Goal: Transaction & Acquisition: Purchase product/service

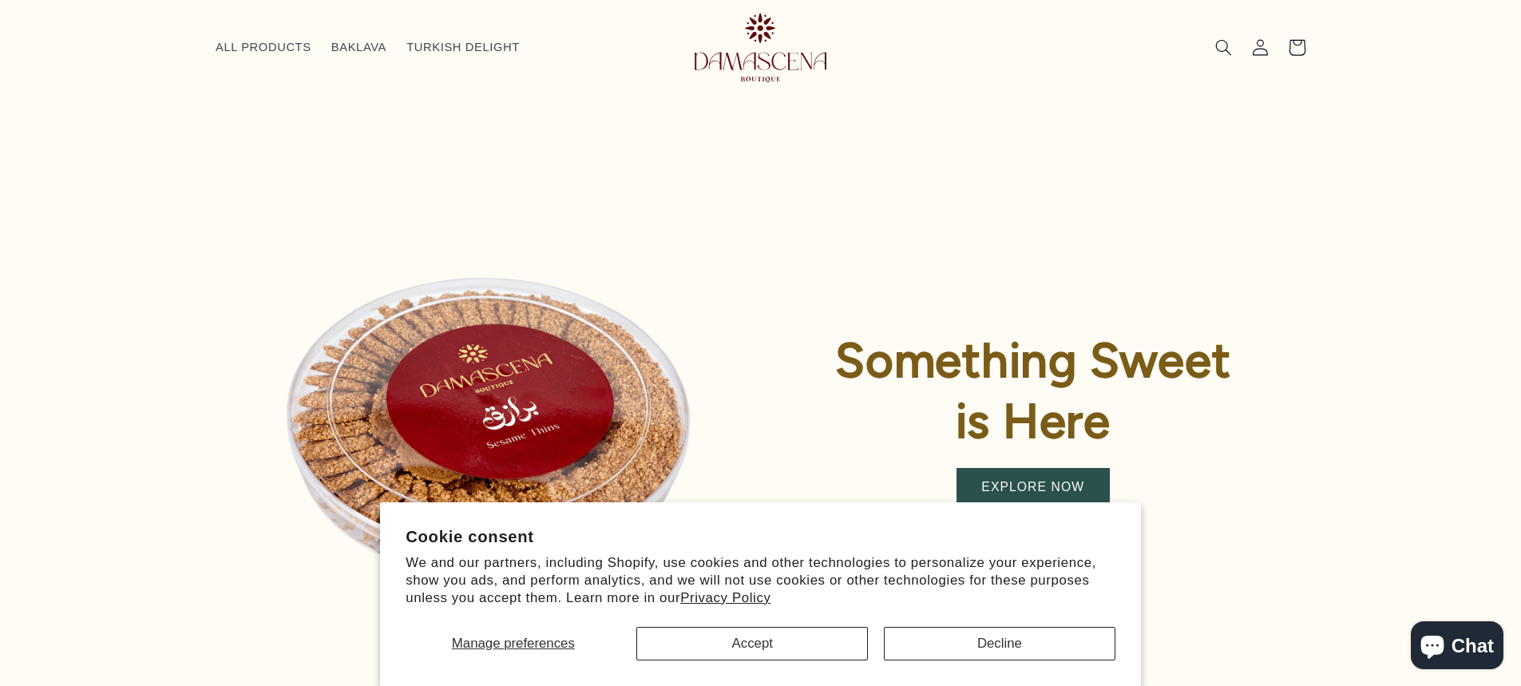
scroll to position [217, 0]
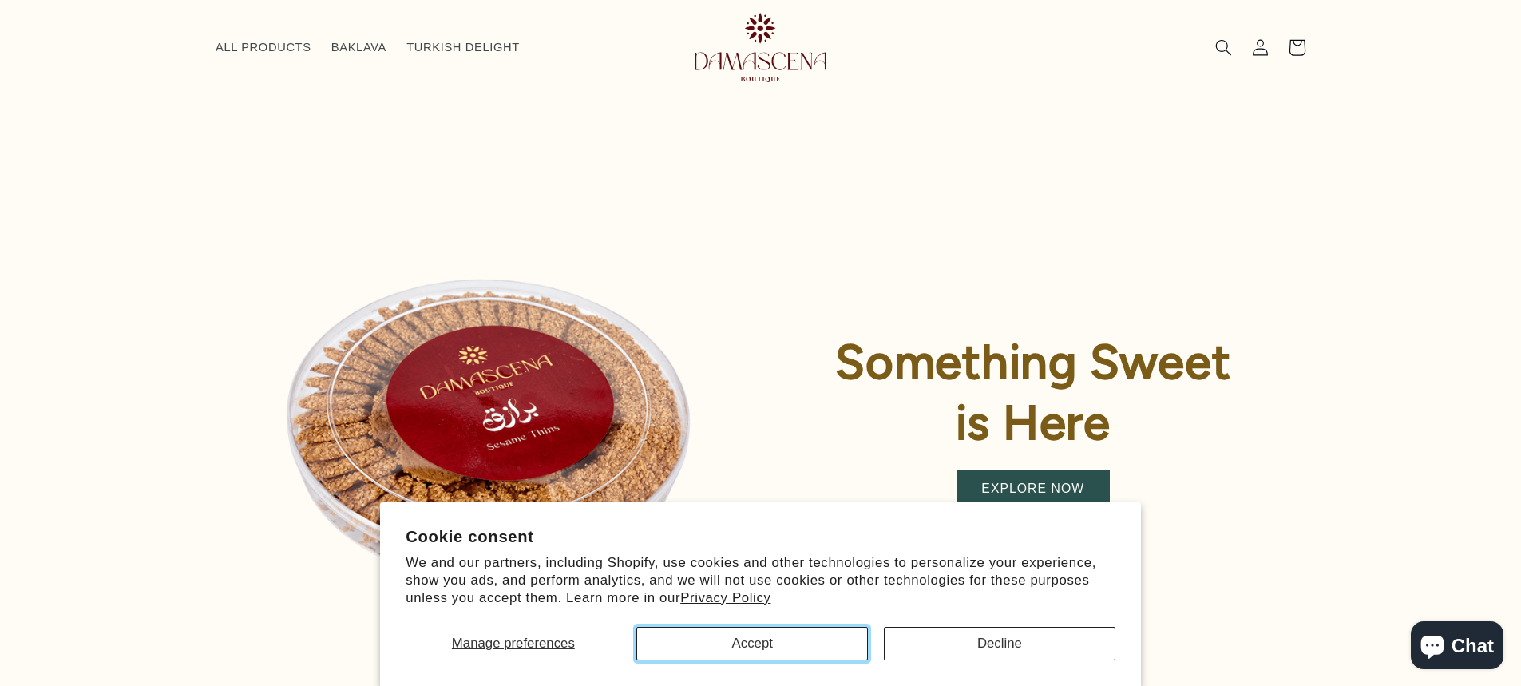
click at [787, 643] on button "Accept" at bounding box center [753, 644] width 232 height 34
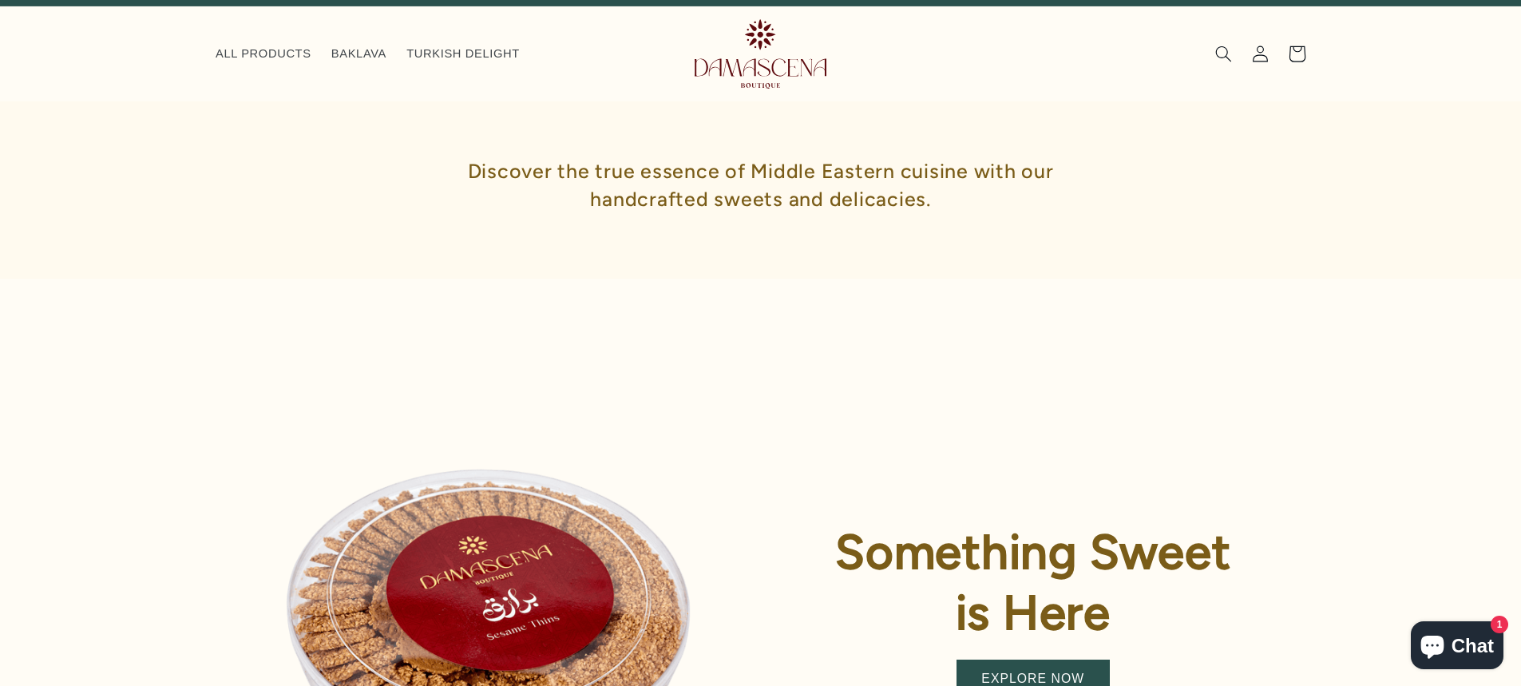
scroll to position [0, 0]
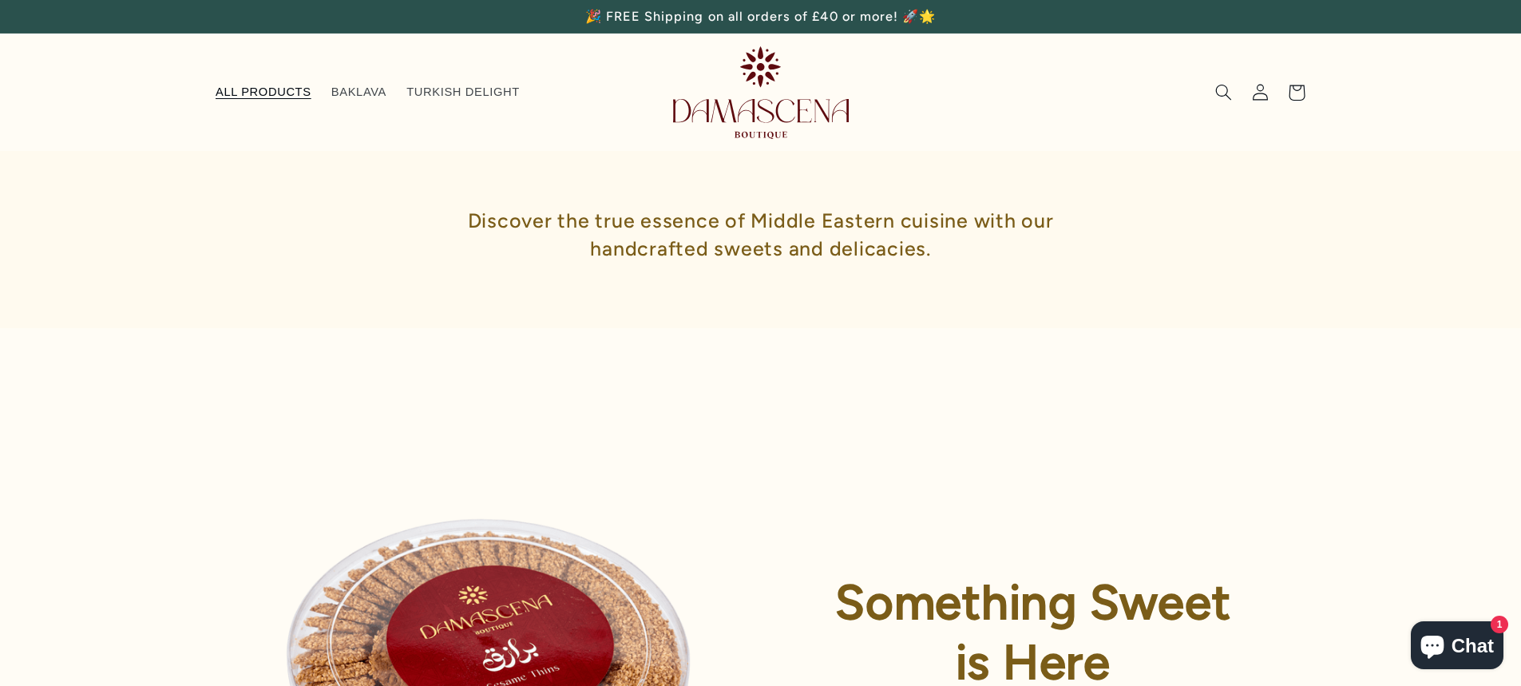
click at [270, 93] on span "ALL PRODUCTS" at bounding box center [264, 92] width 96 height 15
